Goal: Information Seeking & Learning: Learn about a topic

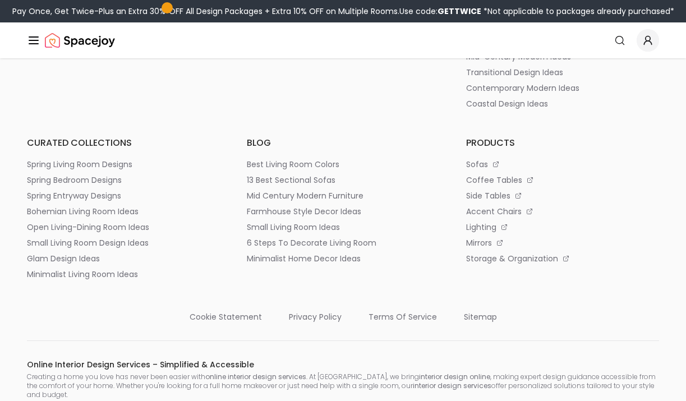
scroll to position [13660, 0]
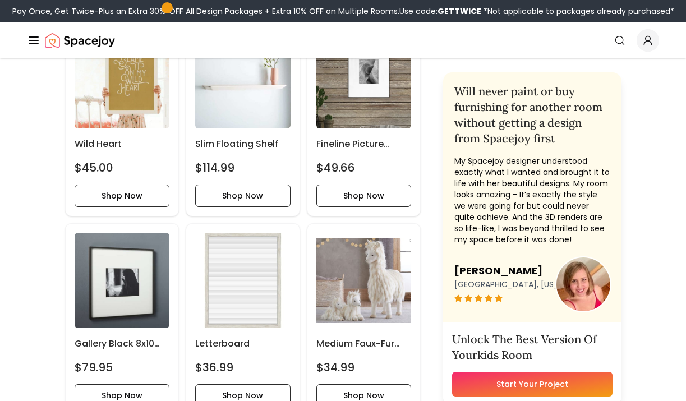
scroll to position [418, 0]
